Goal: Information Seeking & Learning: Learn about a topic

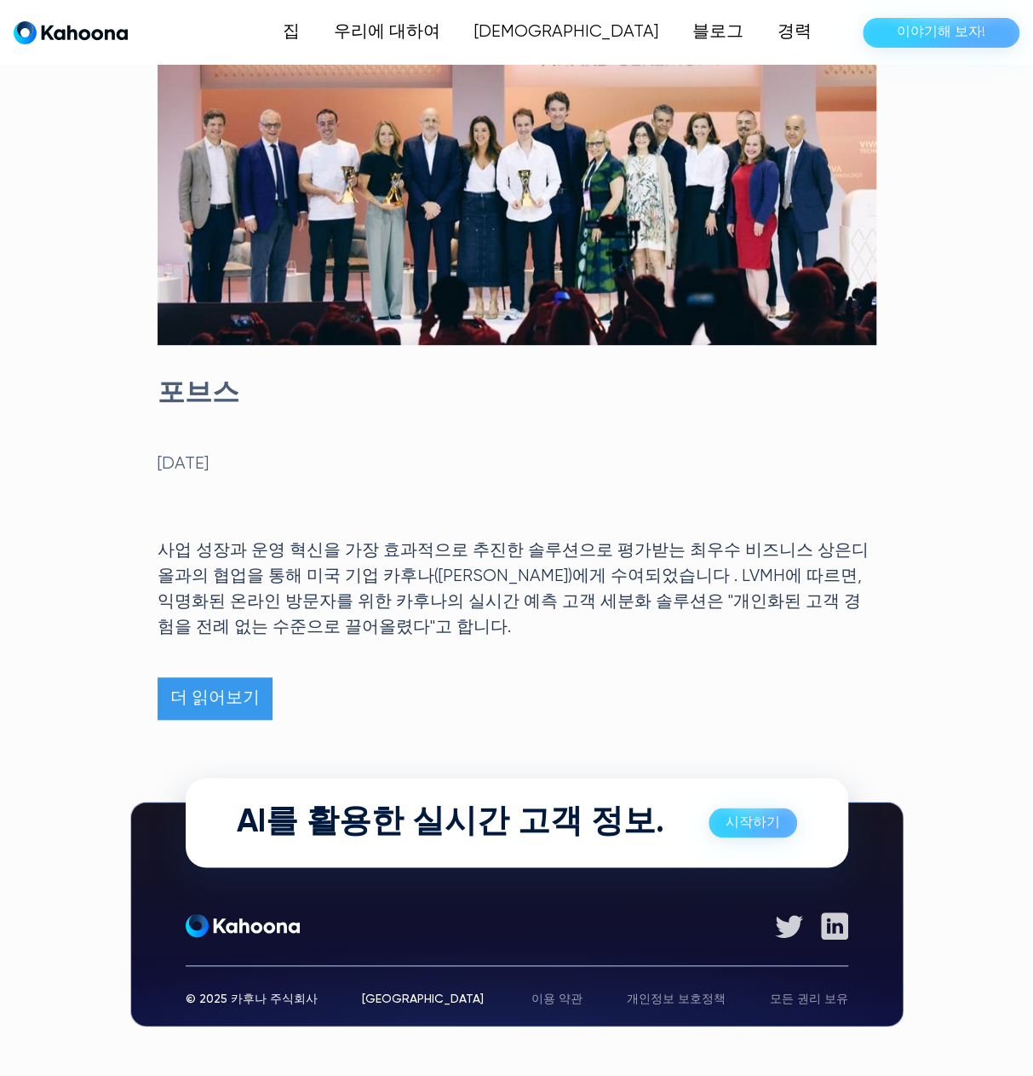
scroll to position [191, 0]
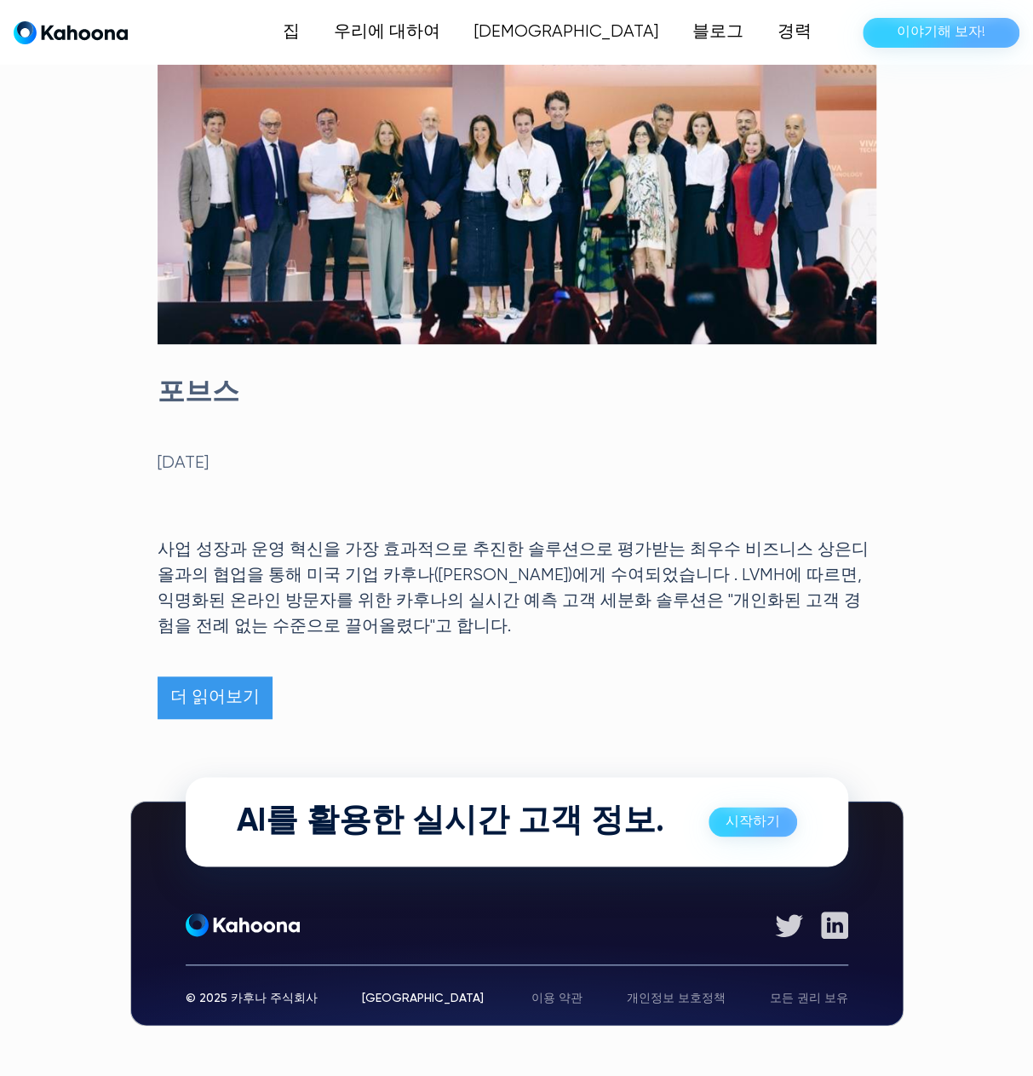
click at [725, 651] on div "포브스 2025년 6월 15일 사업 성장과 운영 혁신을 가장 효과적으로 추진한 솔루션으로 평가받는 최우수 비즈니스 상은 디올 과의 협업을 통해…" at bounding box center [517, 546] width 719 height 341
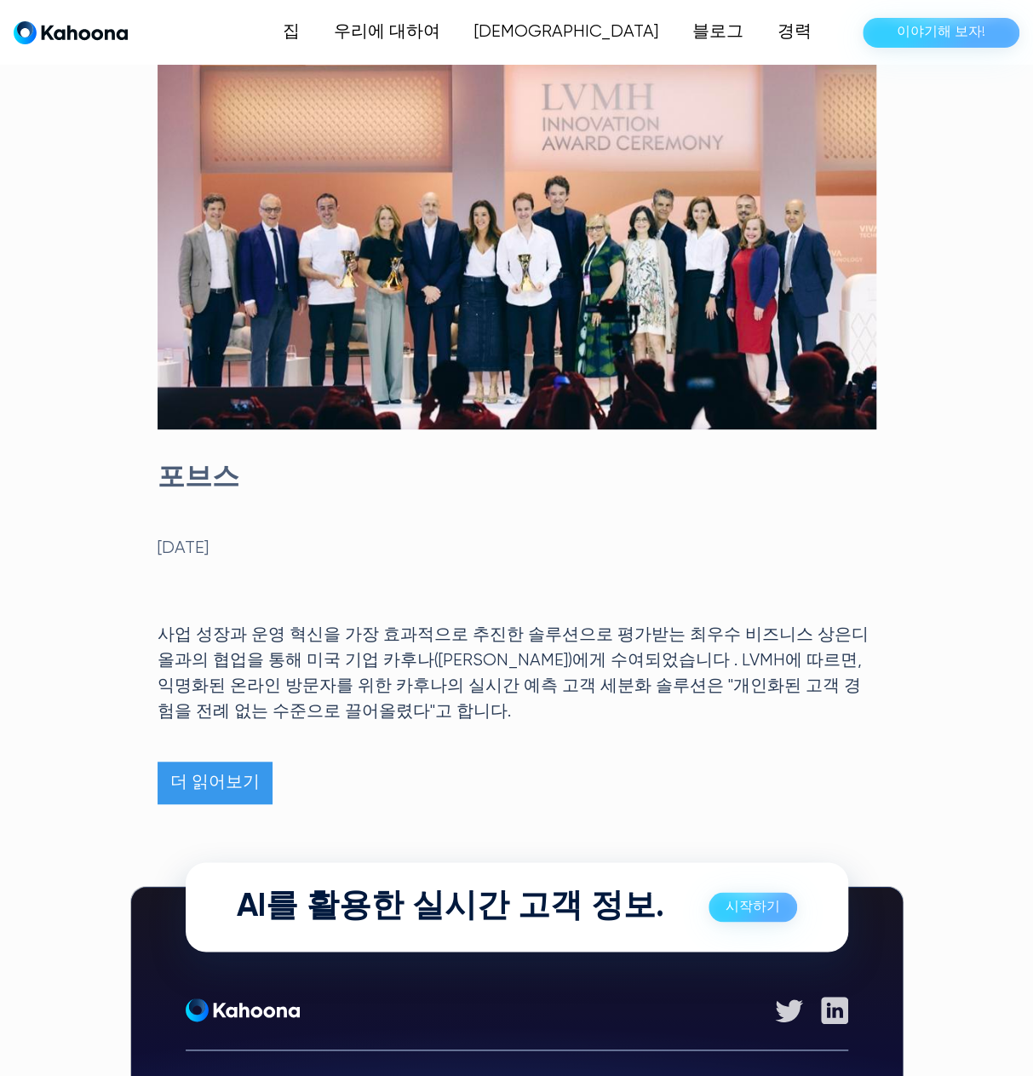
scroll to position [106, 0]
click at [740, 902] on font "시작하기" at bounding box center [753, 907] width 54 height 14
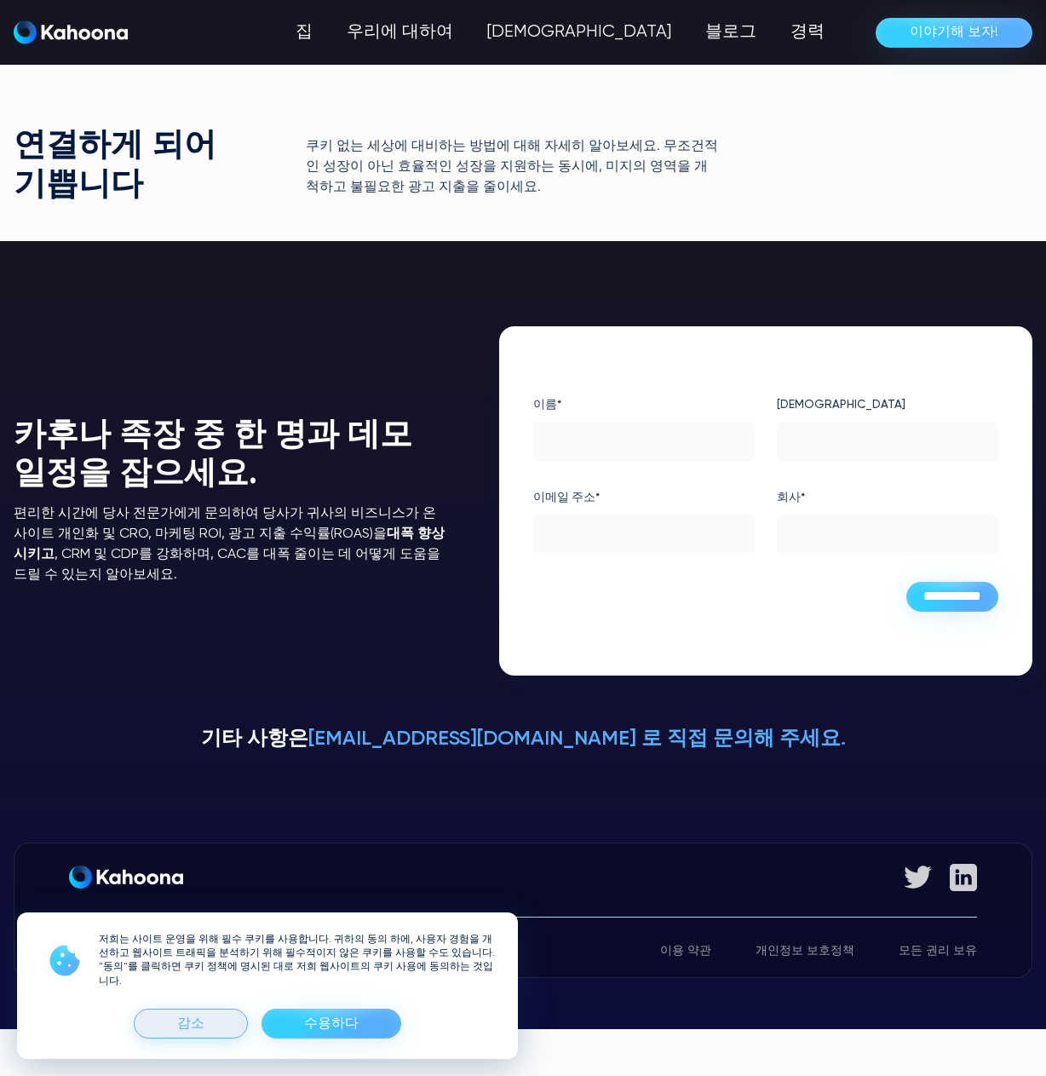
click at [216, 1017] on div "감소" at bounding box center [191, 1023] width 114 height 30
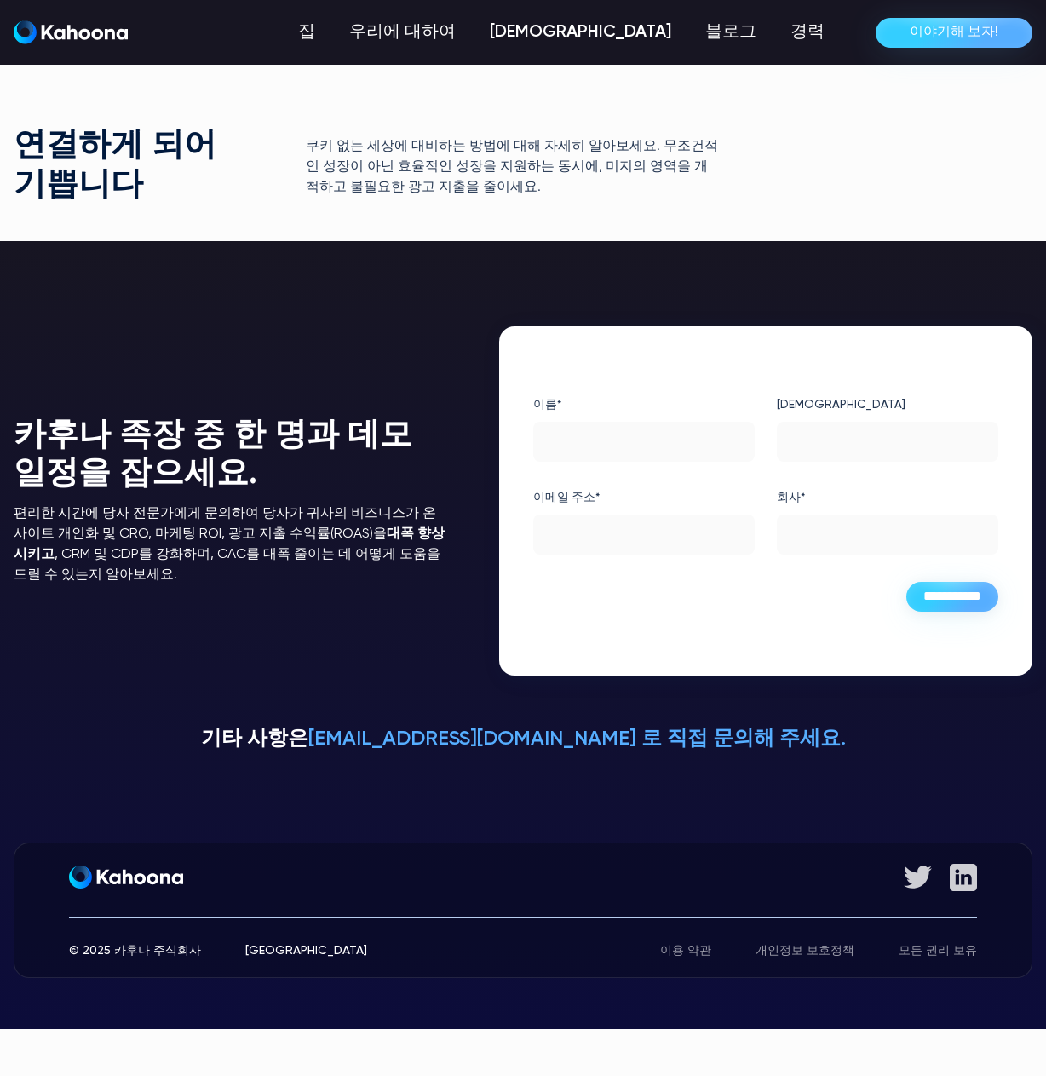
click at [651, 33] on font "[DEMOGRAPHIC_DATA]" at bounding box center [580, 32] width 181 height 17
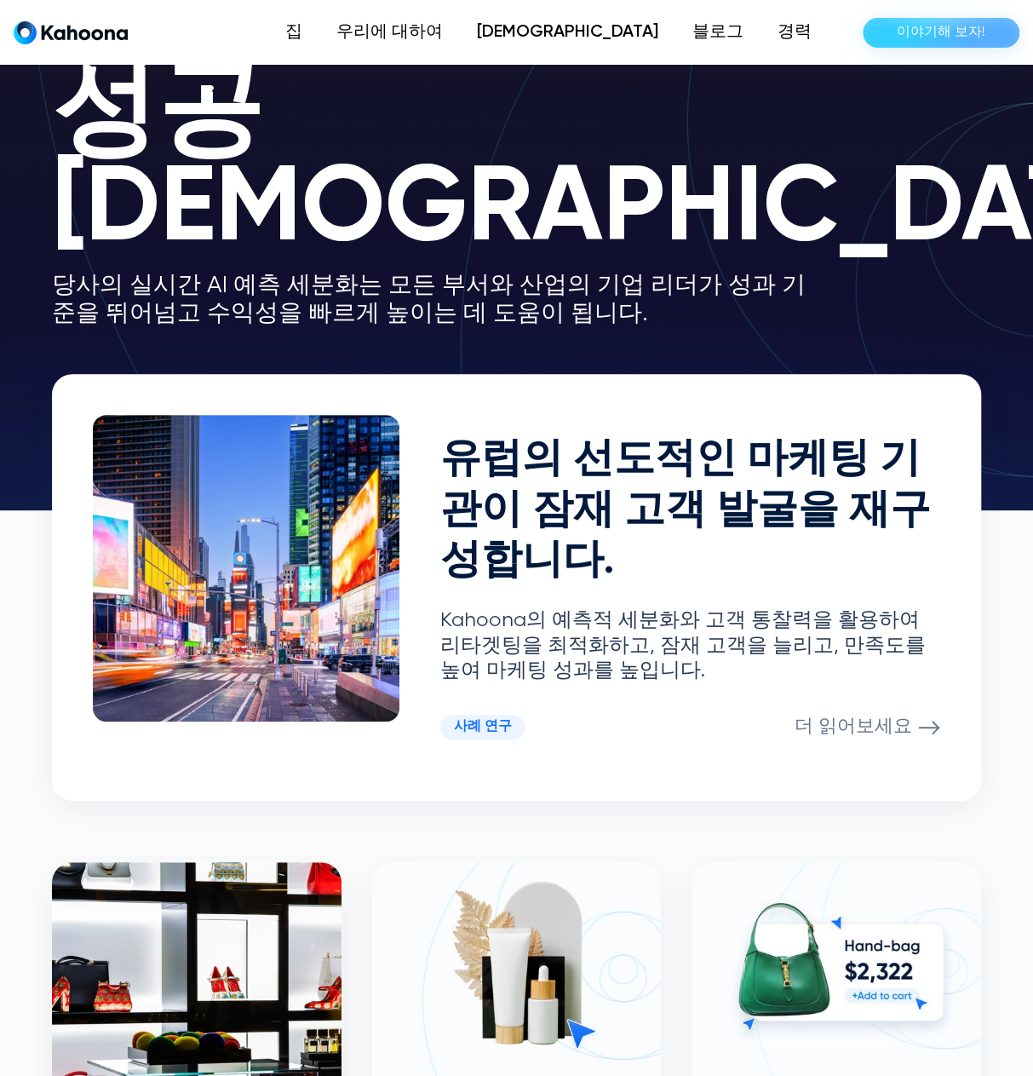
scroll to position [85, 0]
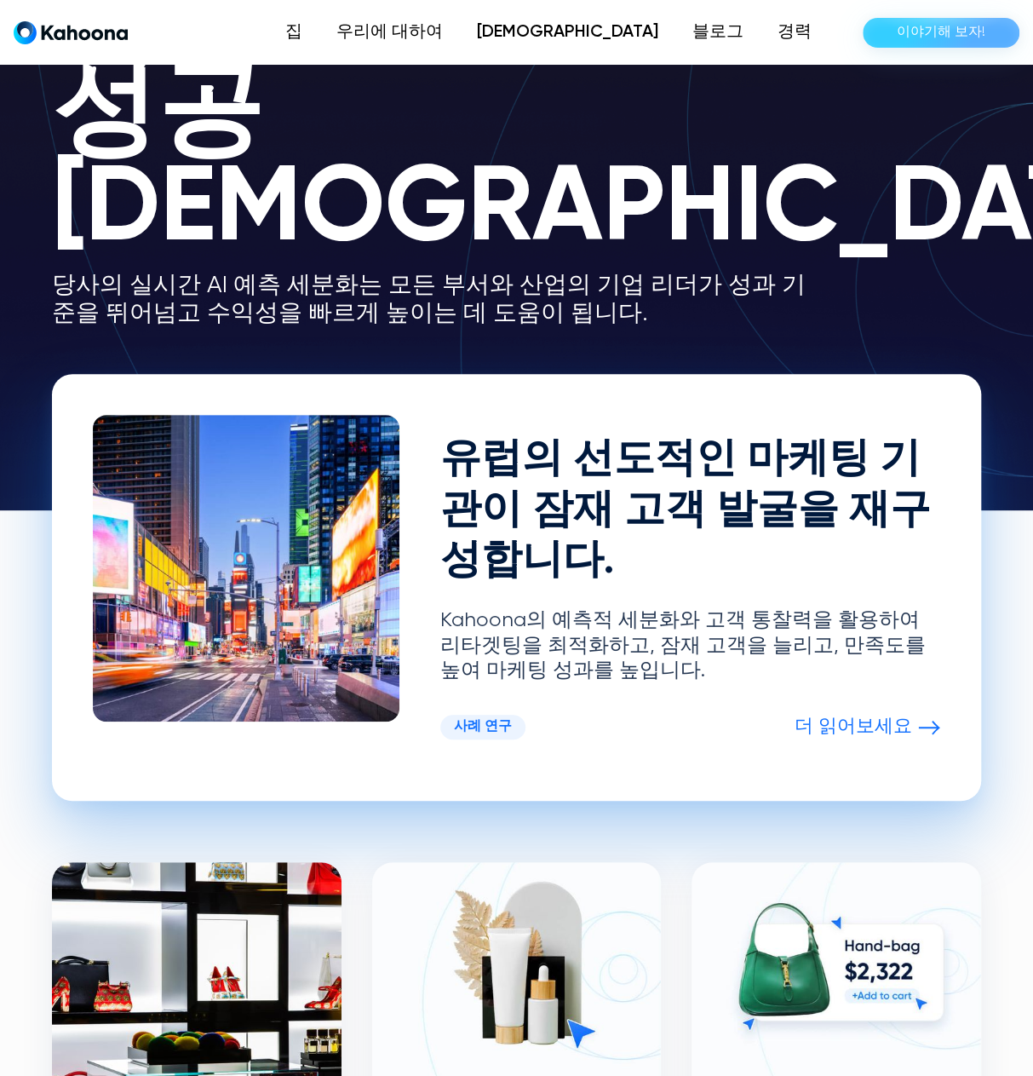
click at [848, 722] on font "더 읽어보세요" at bounding box center [853, 726] width 118 height 19
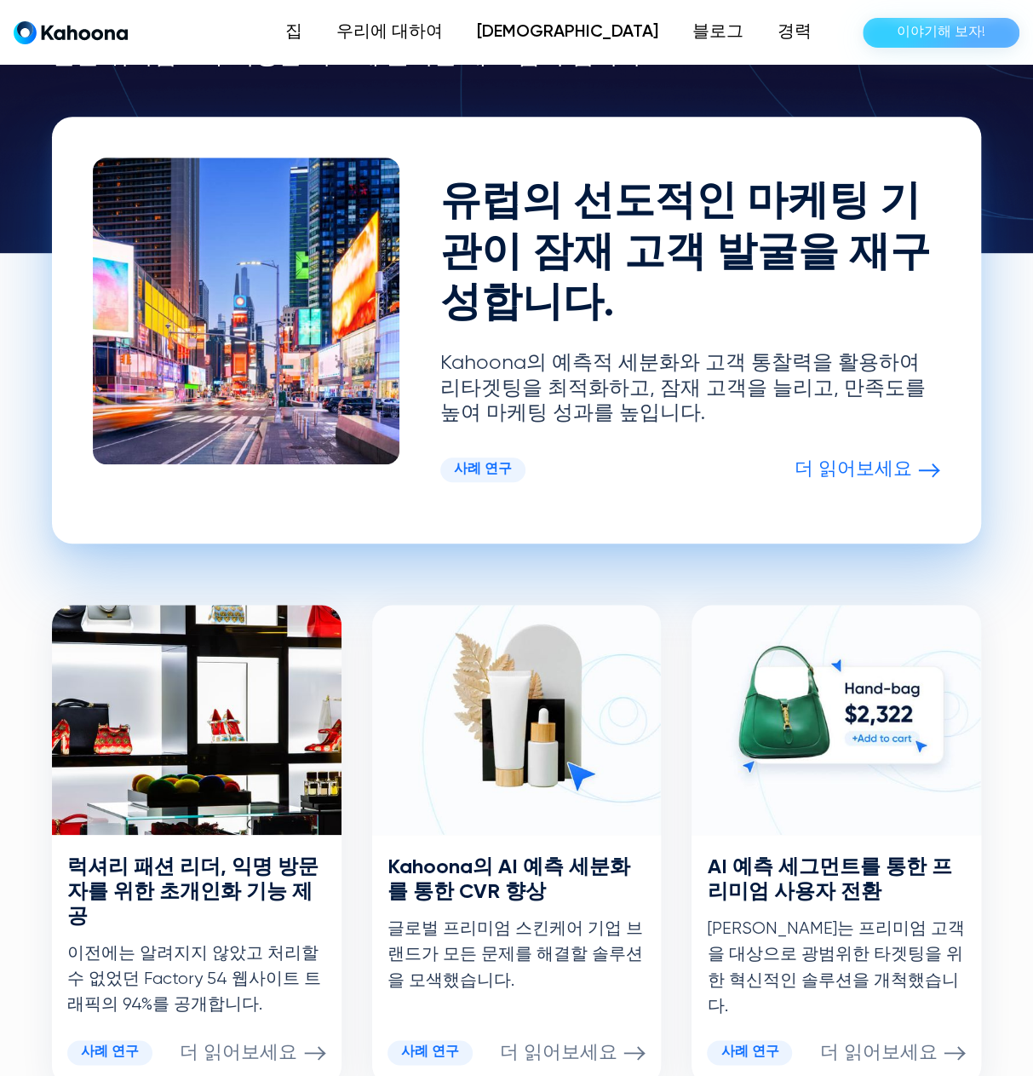
scroll to position [343, 0]
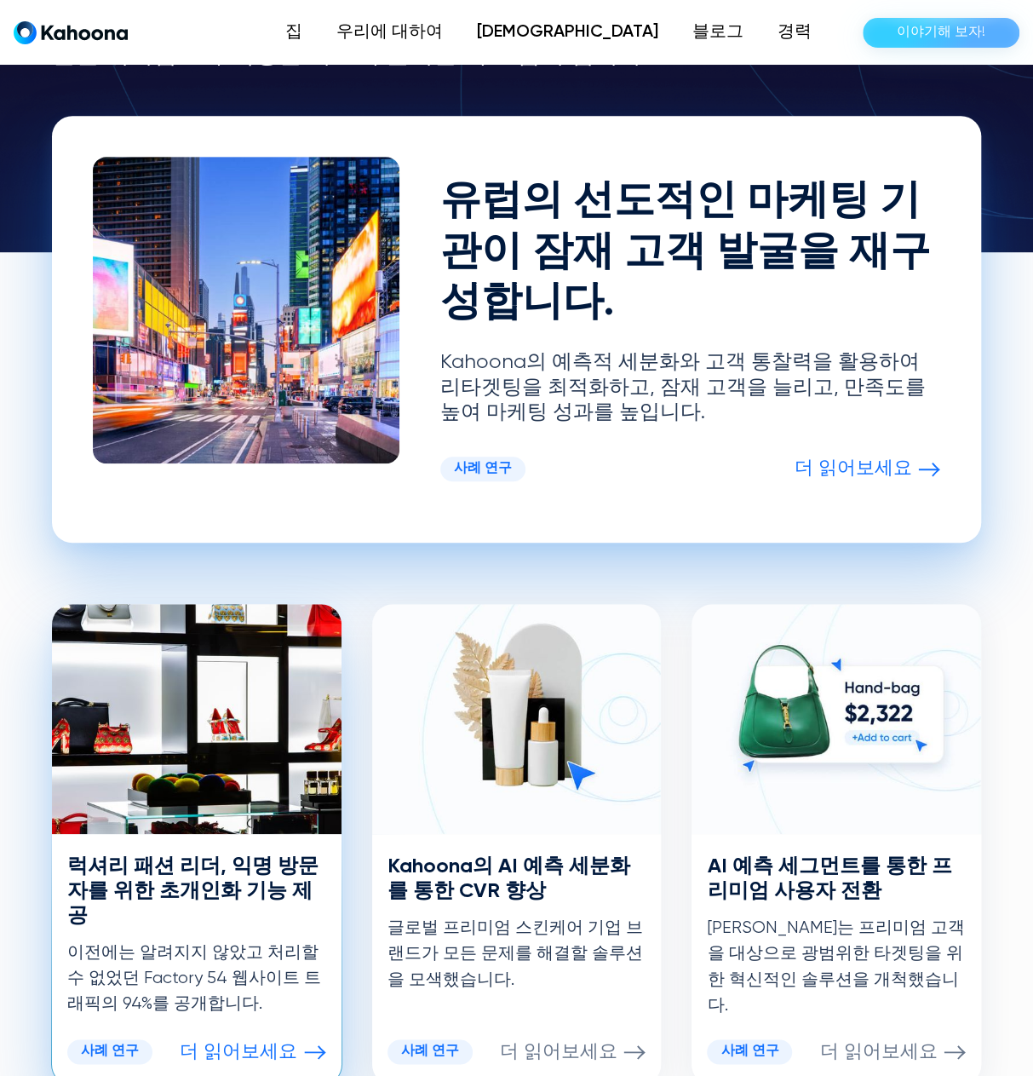
click at [179, 787] on img at bounding box center [197, 719] width 290 height 230
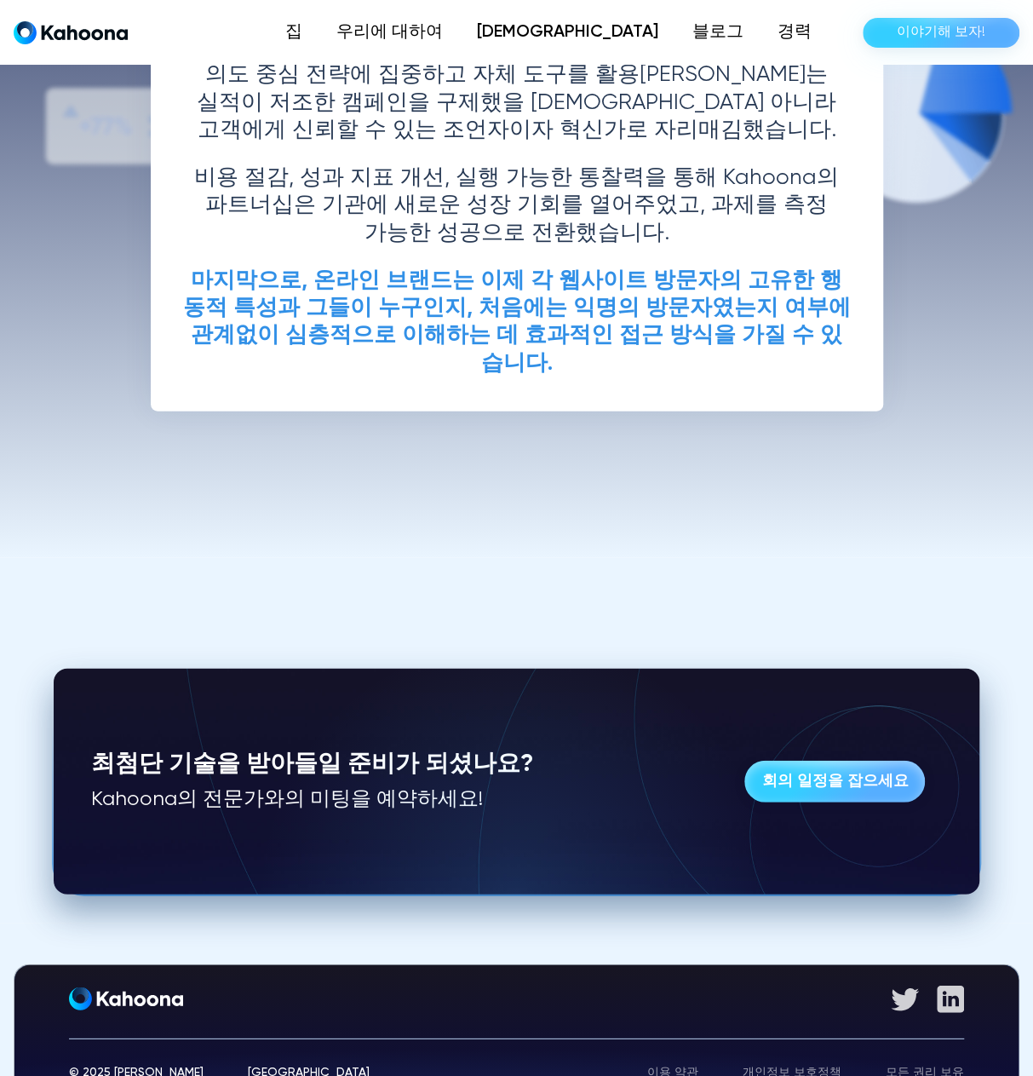
scroll to position [4687, 0]
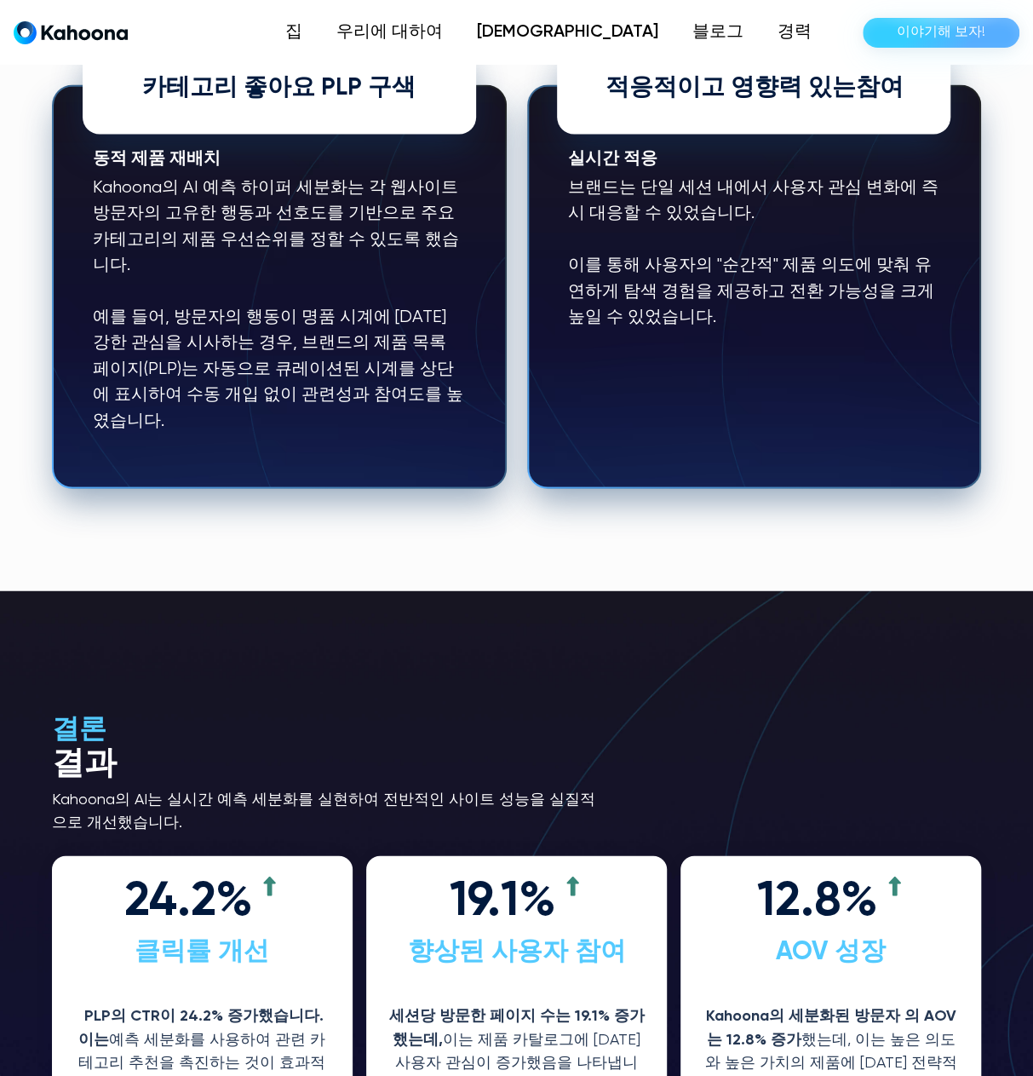
scroll to position [1782, 0]
